Goal: Entertainment & Leisure: Consume media (video, audio)

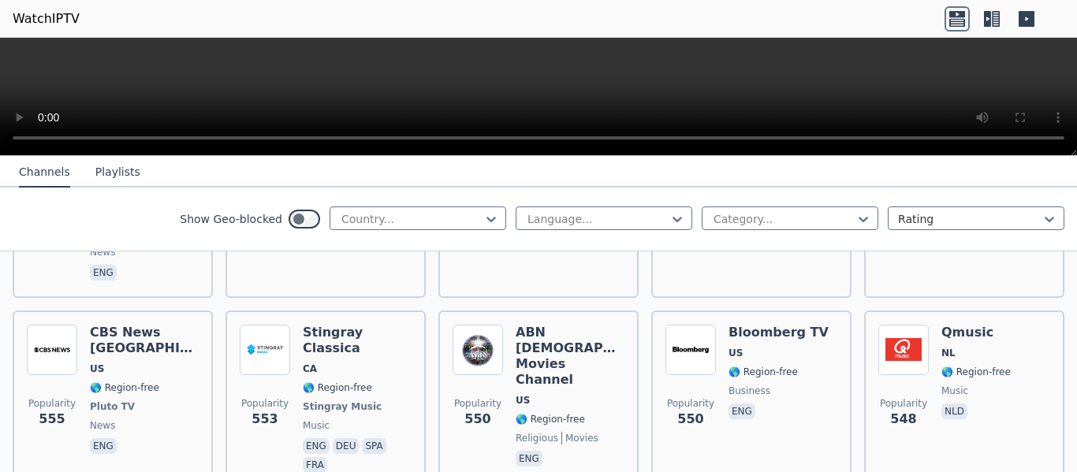
scroll to position [4257, 0]
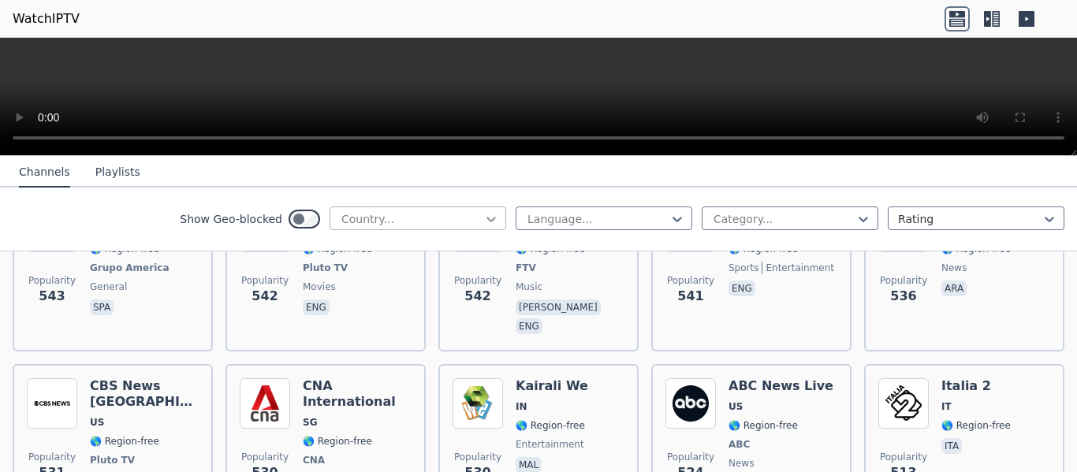
click at [483, 215] on icon at bounding box center [491, 219] width 16 height 16
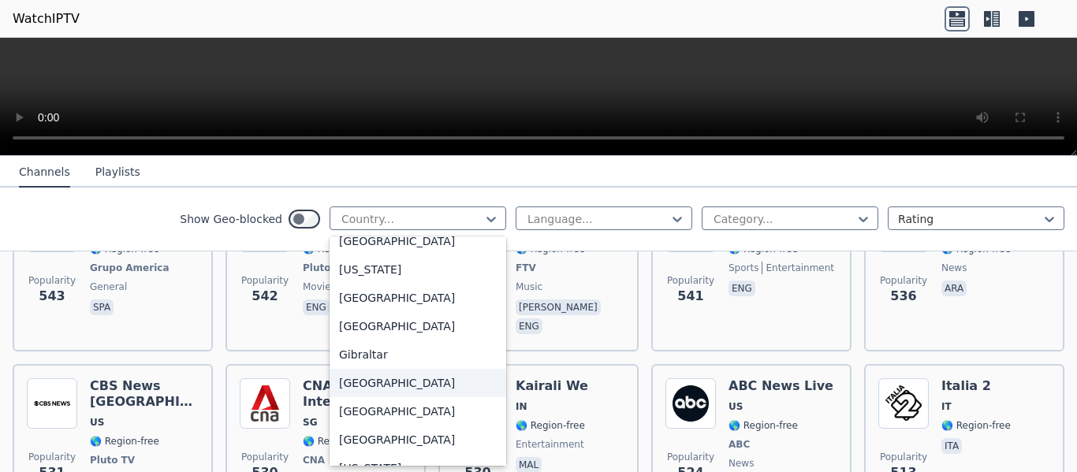
scroll to position [2444, 0]
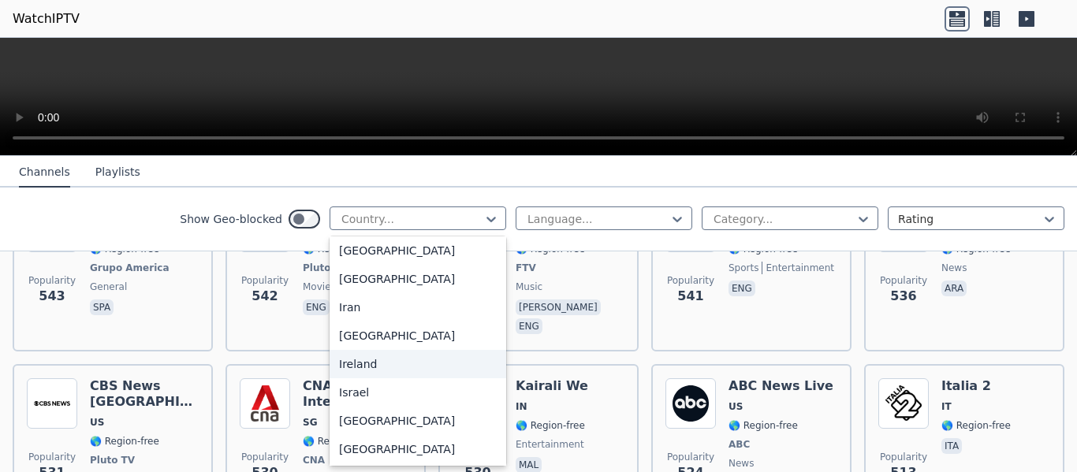
click at [348, 378] on div "Ireland" at bounding box center [417, 364] width 177 height 28
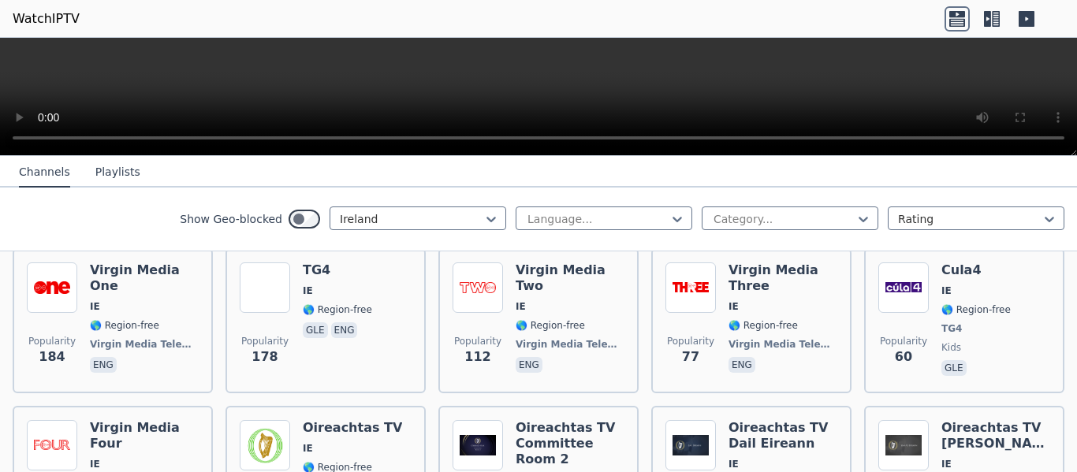
scroll to position [110, 0]
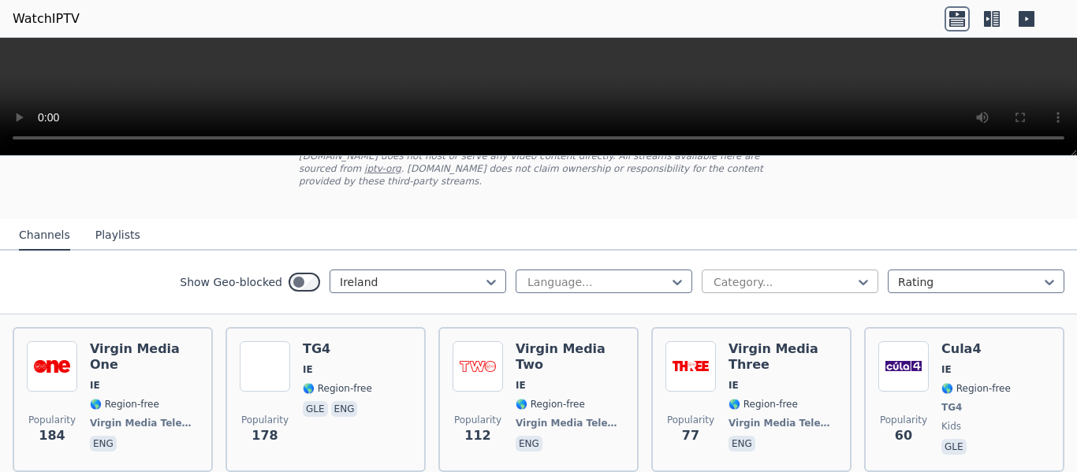
click at [837, 274] on div at bounding box center [783, 282] width 143 height 16
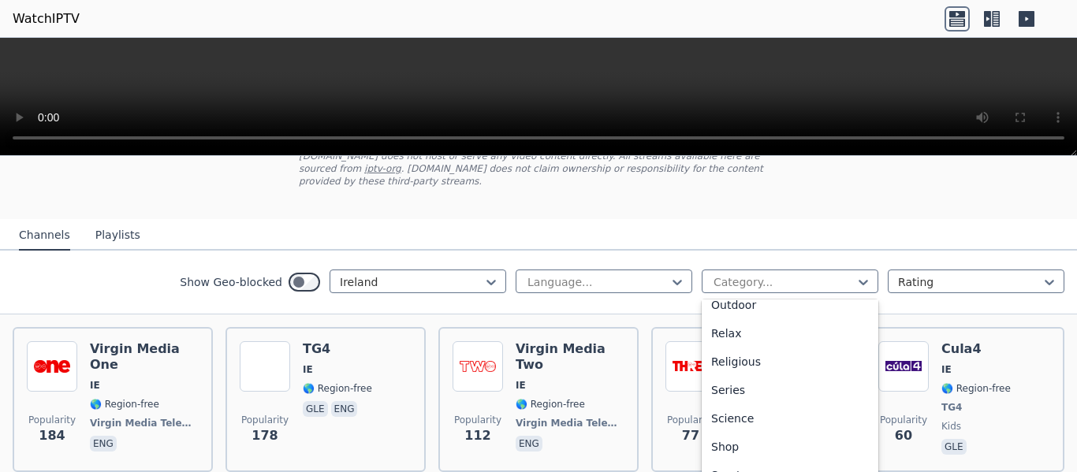
scroll to position [552, 0]
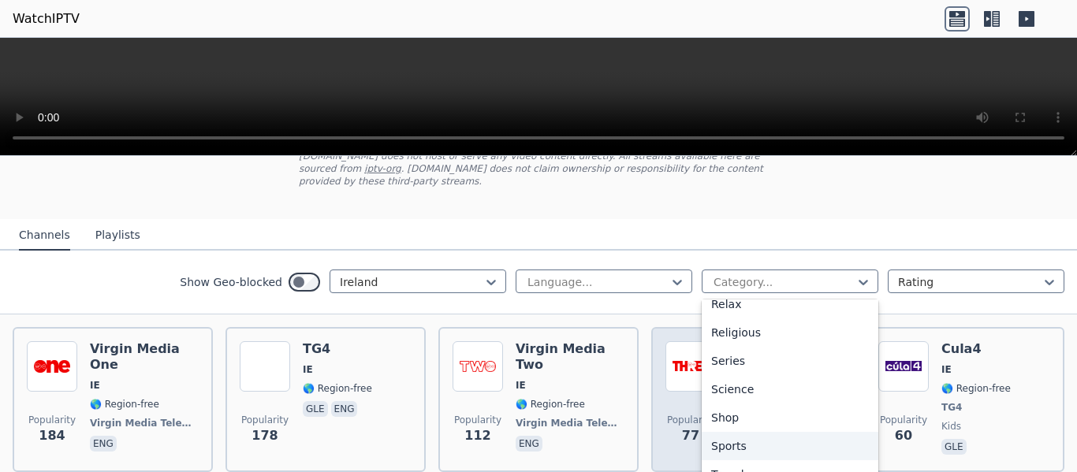
click at [707, 432] on div "Sports" at bounding box center [790, 446] width 177 height 28
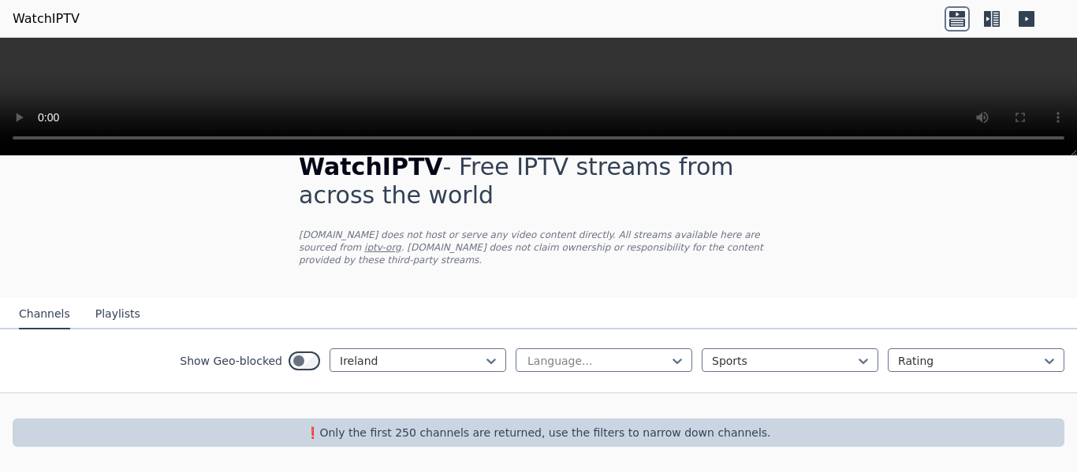
scroll to position [18, 0]
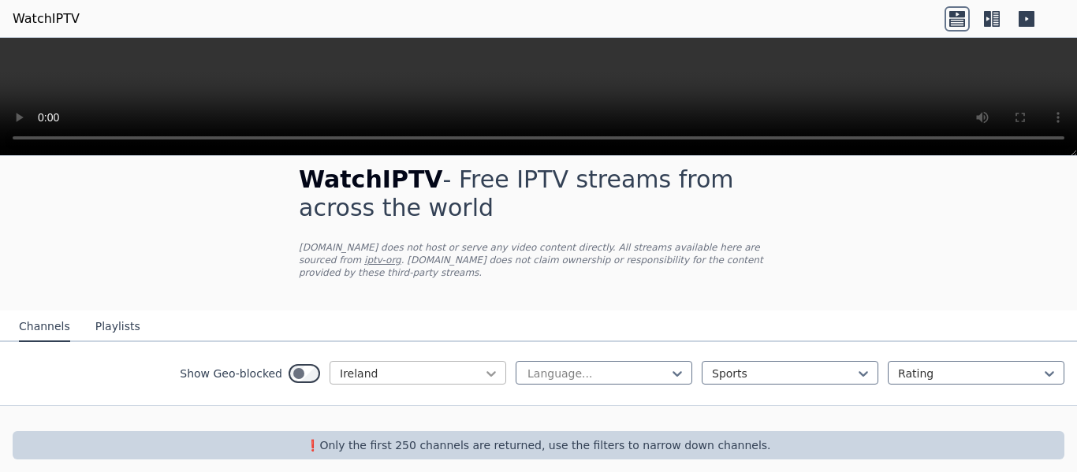
click at [483, 366] on icon at bounding box center [491, 374] width 16 height 16
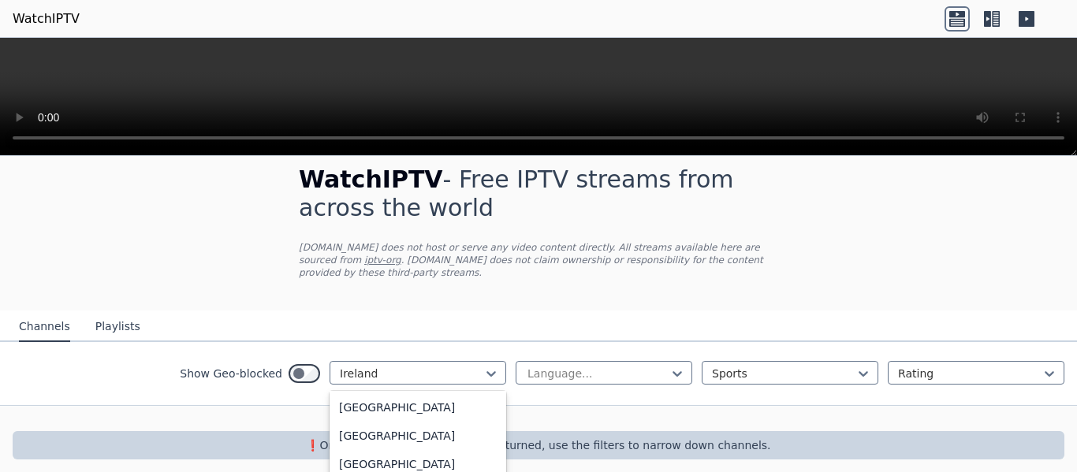
scroll to position [5527, 0]
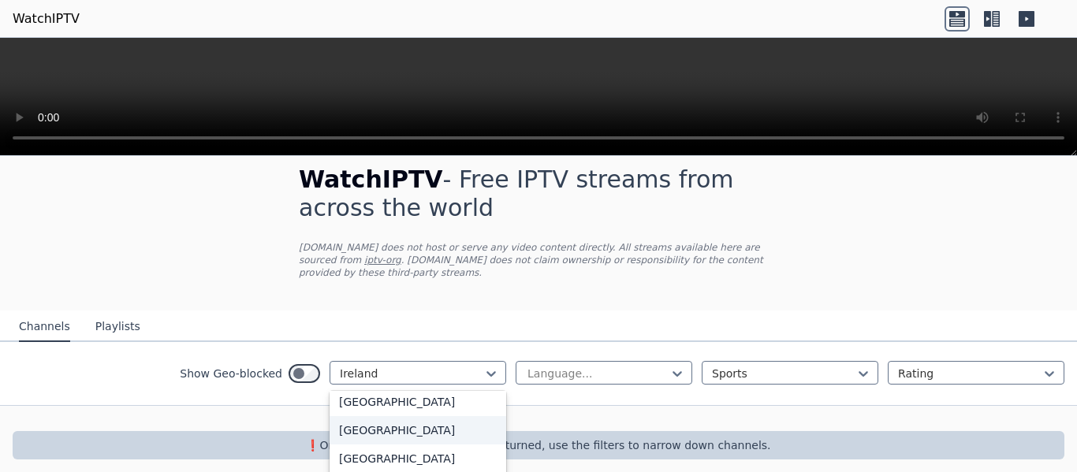
click at [382, 416] on div "[GEOGRAPHIC_DATA]" at bounding box center [417, 430] width 177 height 28
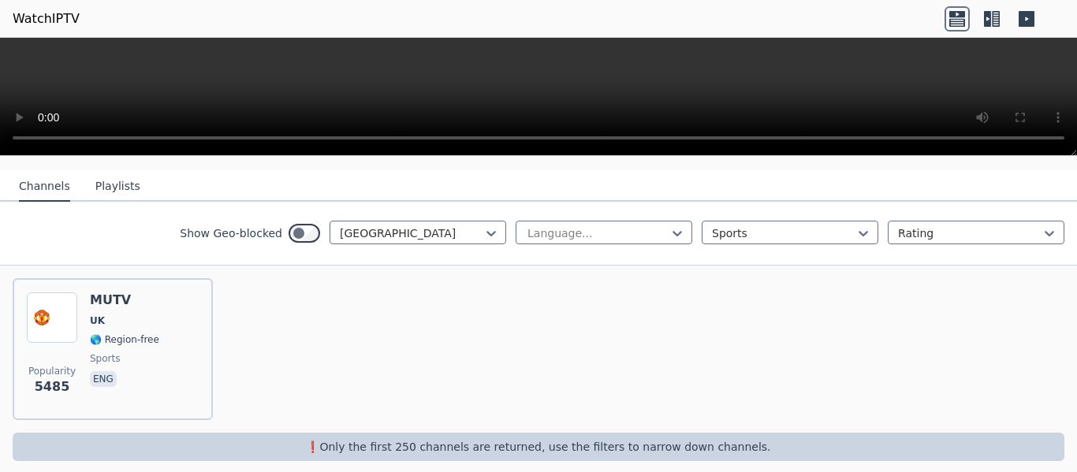
scroll to position [160, 0]
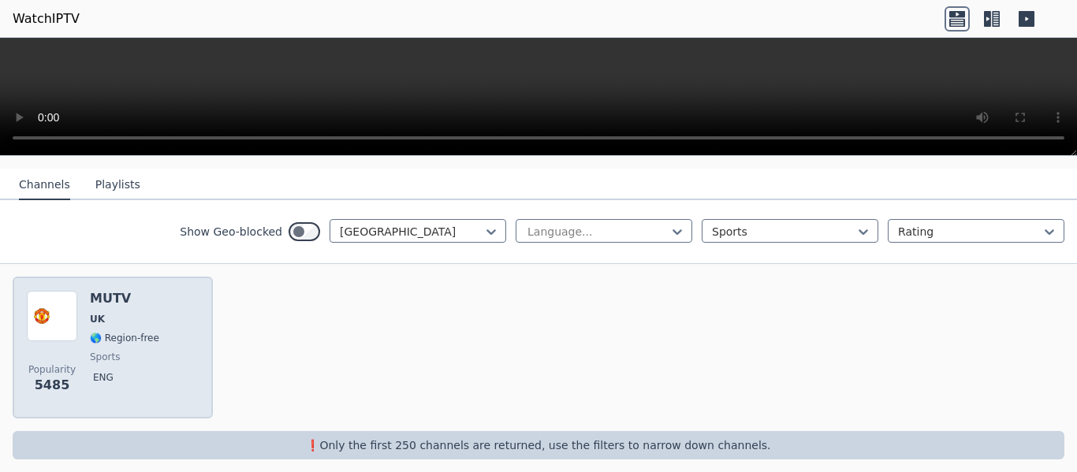
click at [132, 332] on span "🌎 Region-free" at bounding box center [124, 338] width 69 height 13
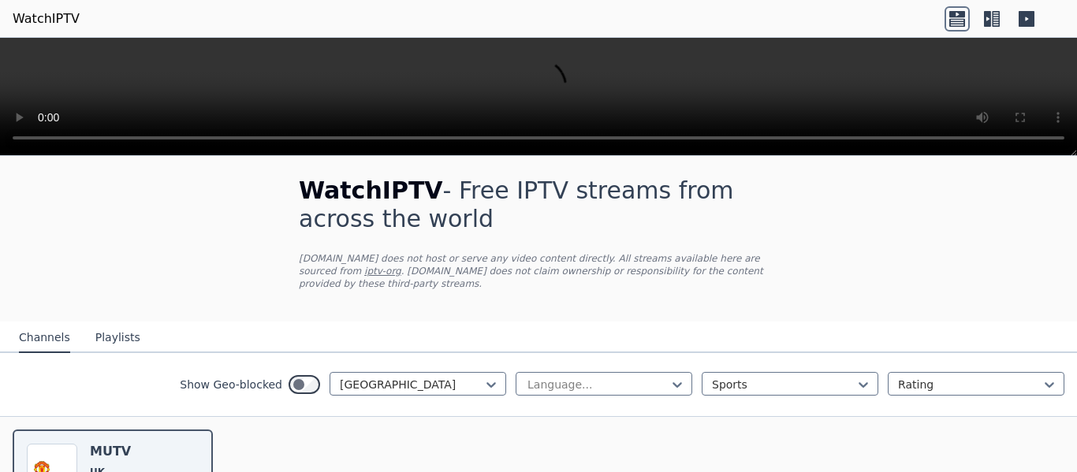
scroll to position [0, 0]
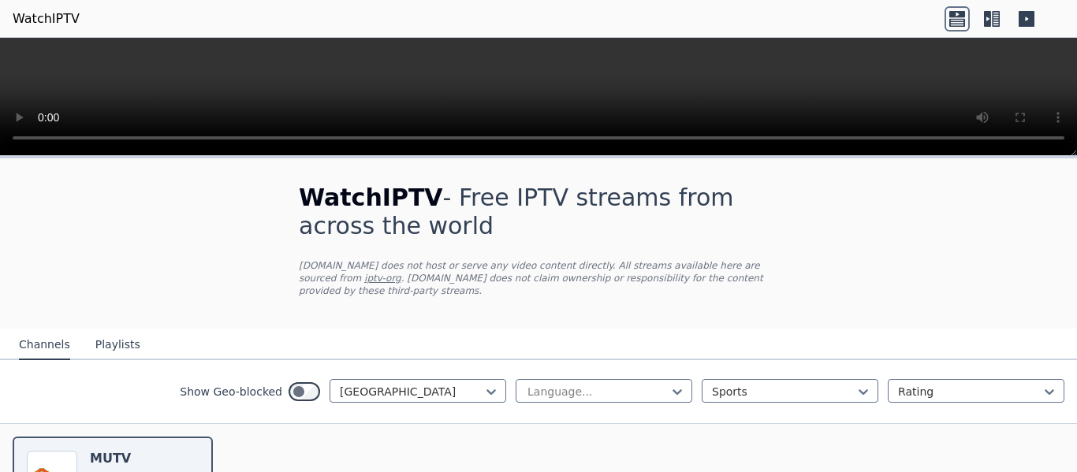
drag, startPoint x: 549, startPoint y: 79, endPoint x: 829, endPoint y: 229, distance: 318.1
click at [829, 229] on div "WatchIPTV - Free IPTV streams from across the world [DOMAIN_NAME] does not host…" at bounding box center [538, 401] width 1077 height 486
